Goal: Task Accomplishment & Management: Manage account settings

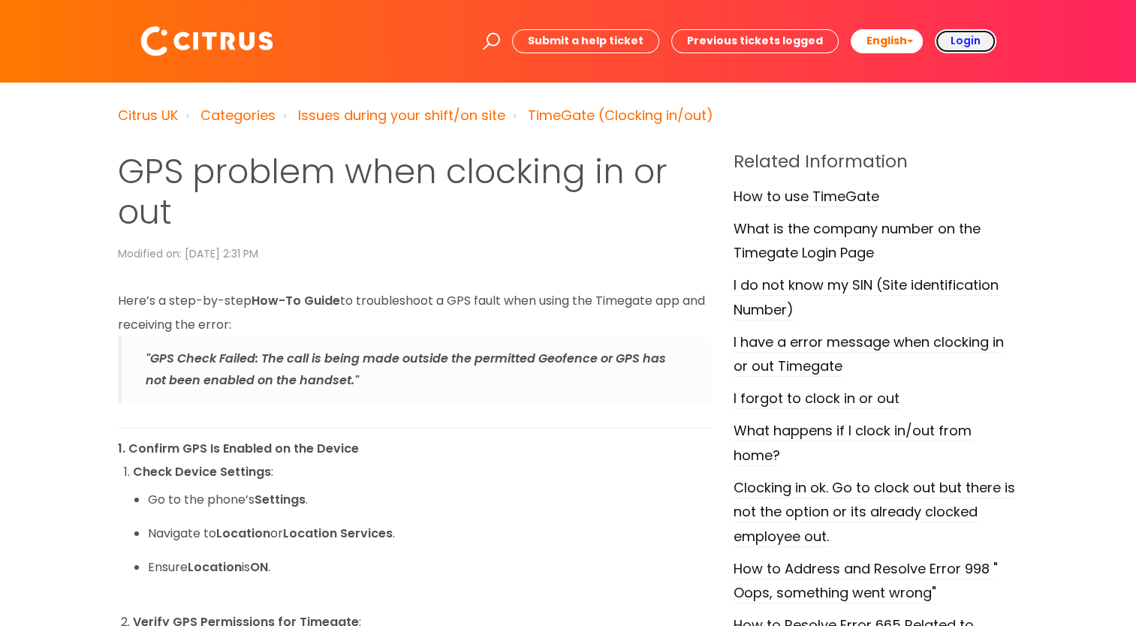
click at [961, 38] on b "Login" at bounding box center [966, 40] width 30 height 15
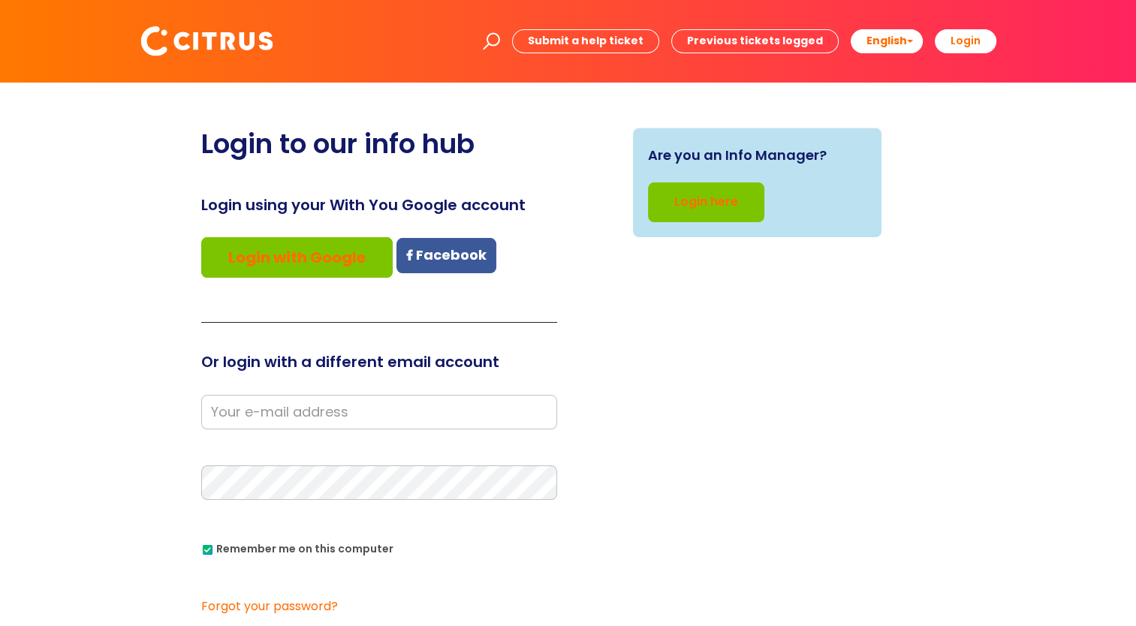
click at [280, 416] on input "email" at bounding box center [379, 412] width 356 height 35
click at [623, 371] on div "Are you an Info Manager? Login here" at bounding box center [757, 436] width 378 height 617
click at [334, 414] on input "email" at bounding box center [379, 412] width 356 height 35
click at [255, 408] on input "email" at bounding box center [379, 412] width 356 height 35
type input "[PERSON_NAME][EMAIL_ADDRESS][DOMAIN_NAME]"
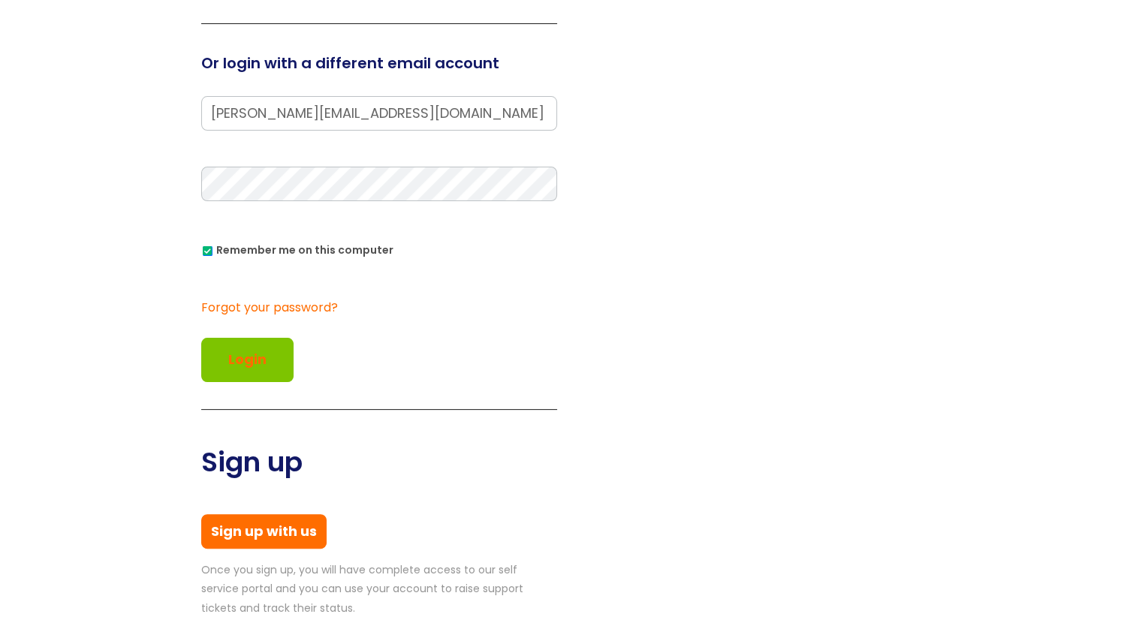
scroll to position [300, 0]
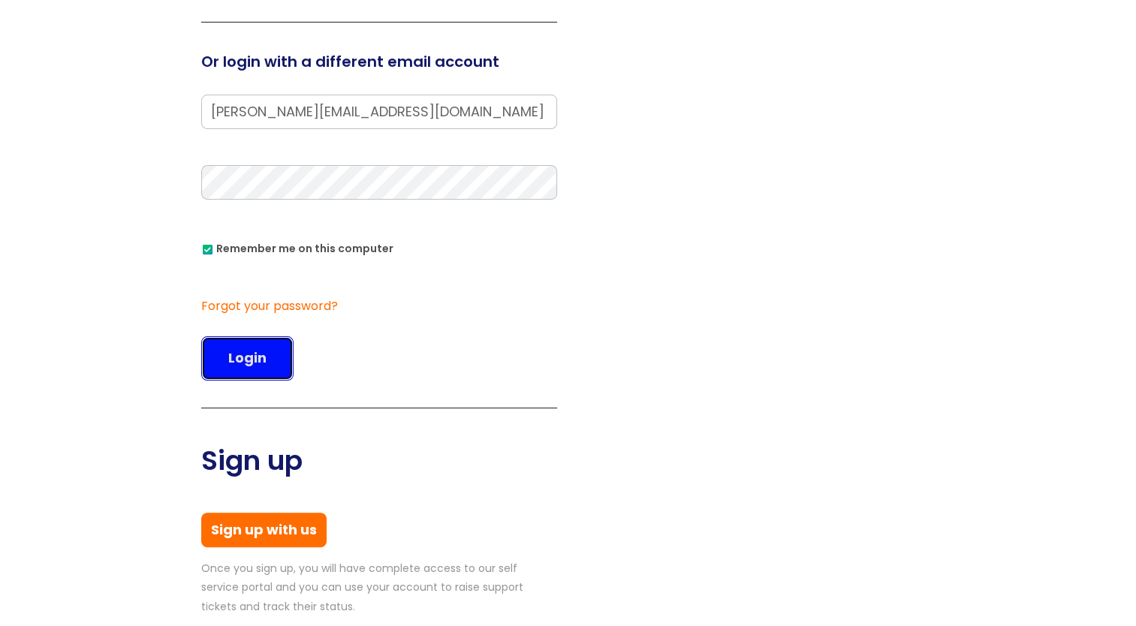
click at [243, 355] on button "Login" at bounding box center [247, 358] width 92 height 44
